Goal: Task Accomplishment & Management: Use online tool/utility

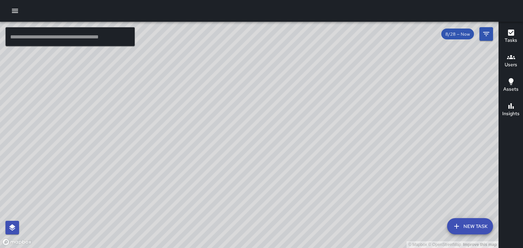
click at [518, 63] on button "Users" at bounding box center [510, 61] width 24 height 24
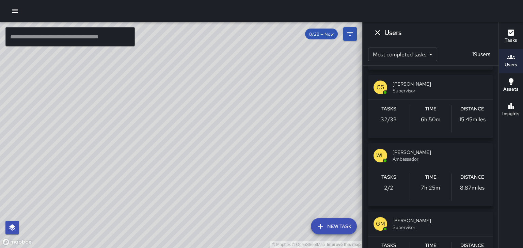
scroll to position [269, 0]
click at [450, 158] on span "Ambassador" at bounding box center [439, 159] width 95 height 7
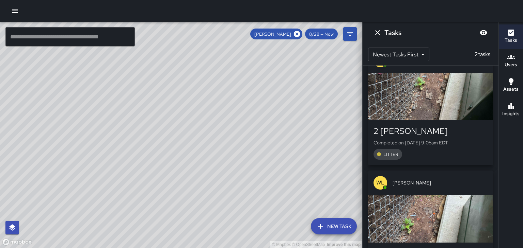
scroll to position [25, 0]
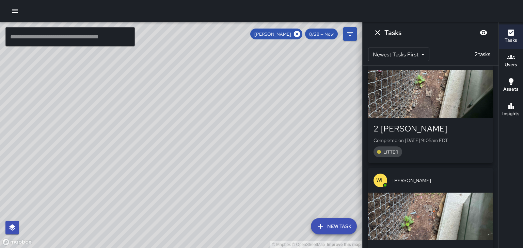
click at [462, 105] on div "button" at bounding box center [430, 94] width 125 height 48
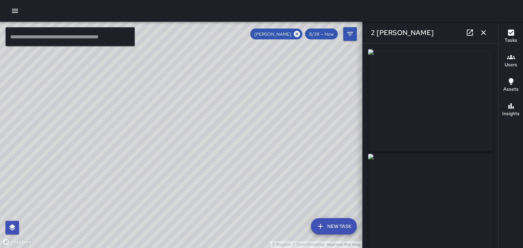
type input "**********"
click at [483, 33] on icon "button" at bounding box center [483, 32] width 5 height 5
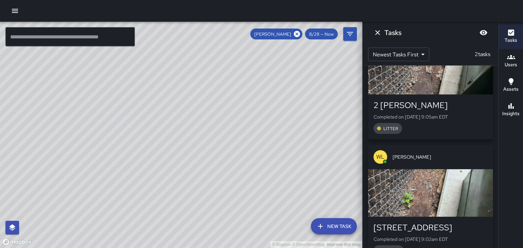
scroll to position [68, 0]
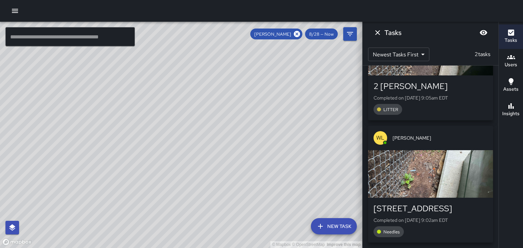
click at [469, 165] on div "button" at bounding box center [430, 174] width 125 height 48
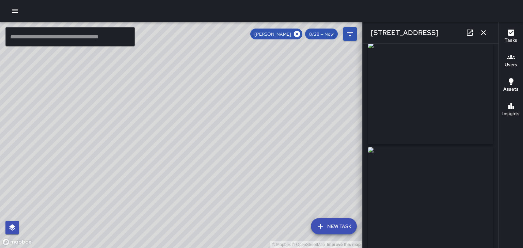
scroll to position [0, 0]
click at [483, 33] on icon "button" at bounding box center [483, 32] width 5 height 5
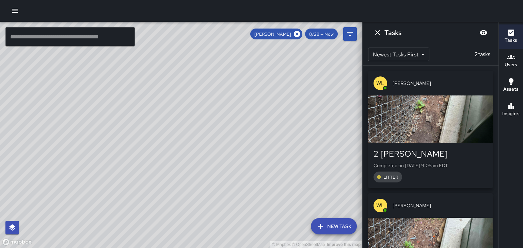
click at [464, 132] on div "button" at bounding box center [430, 120] width 125 height 48
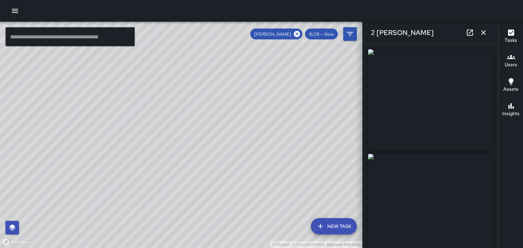
type input "**********"
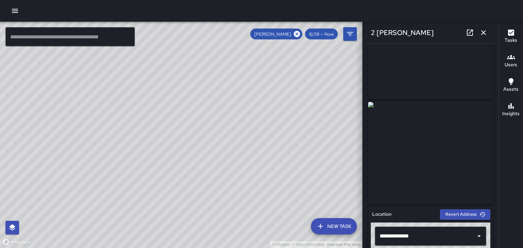
scroll to position [52, 0]
click at [484, 34] on icon "button" at bounding box center [483, 32] width 5 height 5
